Goal: Information Seeking & Learning: Check status

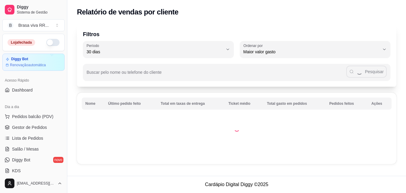
scroll to position [120, 0]
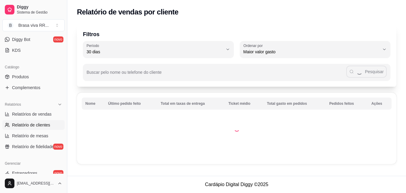
select select "ALL"
select select "0"
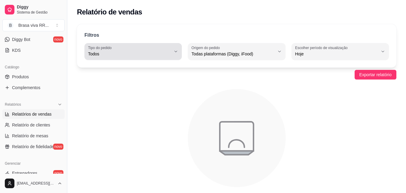
click at [157, 56] on span "Todos" at bounding box center [129, 54] width 83 height 6
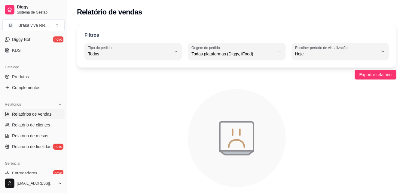
click at [138, 81] on span "Entrega" at bounding box center [130, 78] width 78 height 6
type input "DELIVERY"
select select "DELIVERY"
click at [310, 48] on label "Escolher período de visualização" at bounding box center [322, 47] width 54 height 5
click at [301, 78] on span "Ontem" at bounding box center [337, 78] width 78 height 6
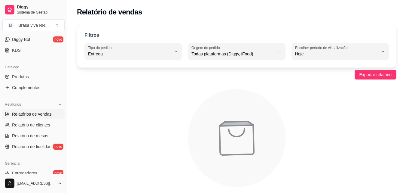
type input "1"
select select "1"
